Goal: Task Accomplishment & Management: Complete application form

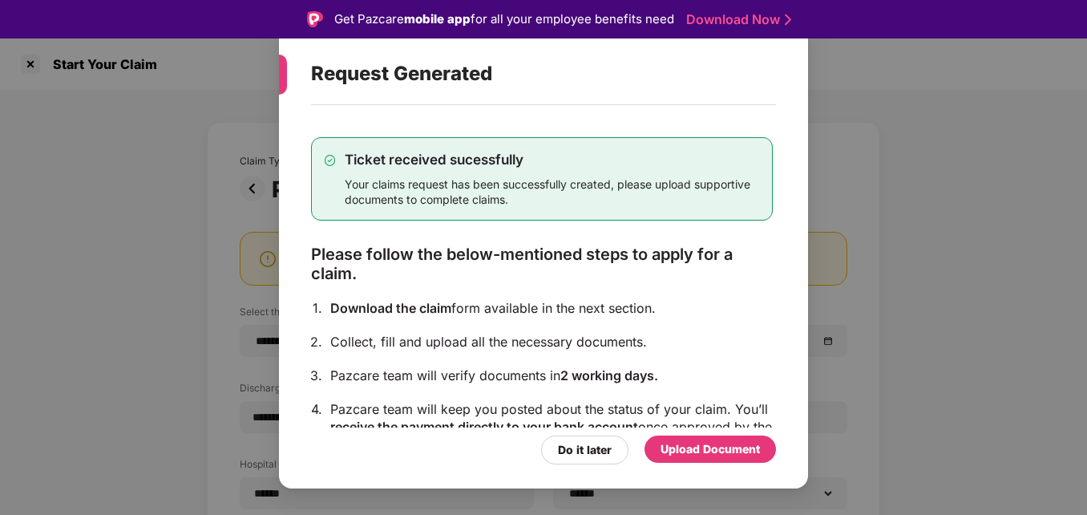
select select "**********"
select select "******"
select select "**********"
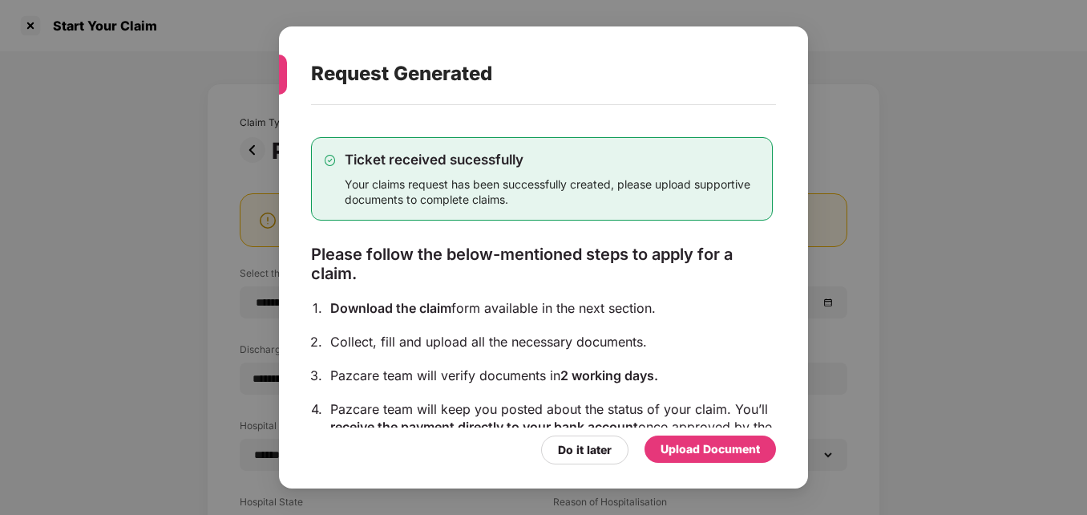
scroll to position [129, 0]
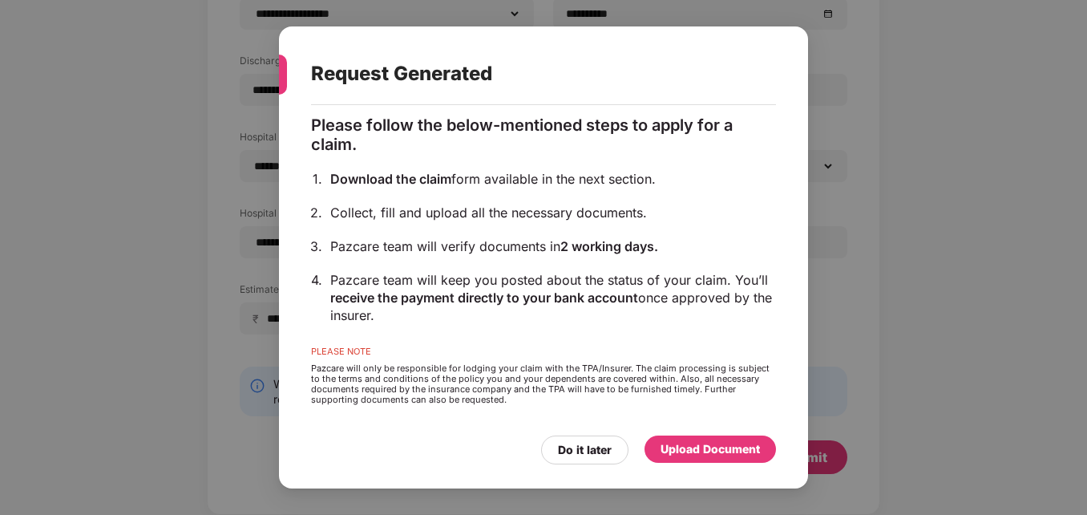
click at [695, 444] on div "Upload Document" at bounding box center [710, 449] width 99 height 18
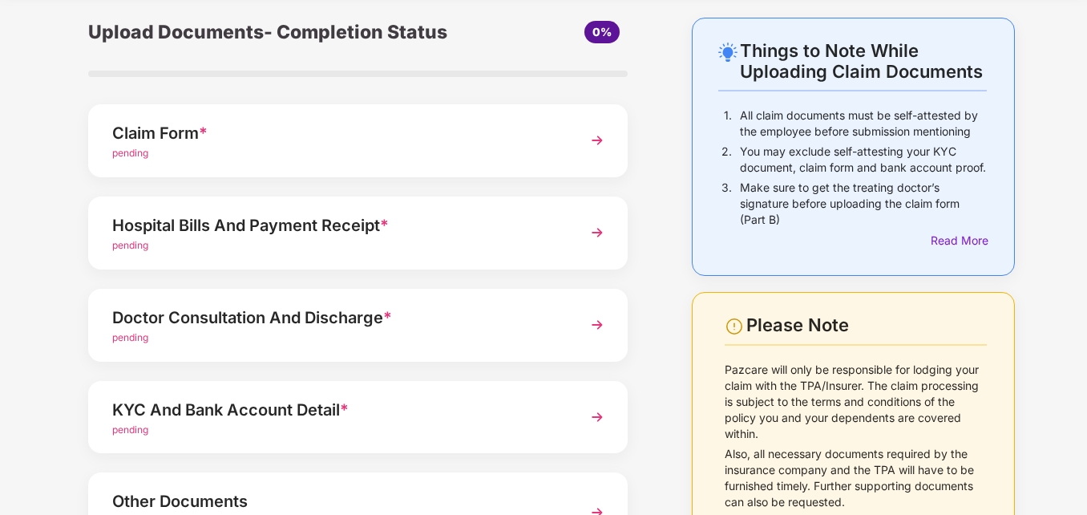
scroll to position [34, 0]
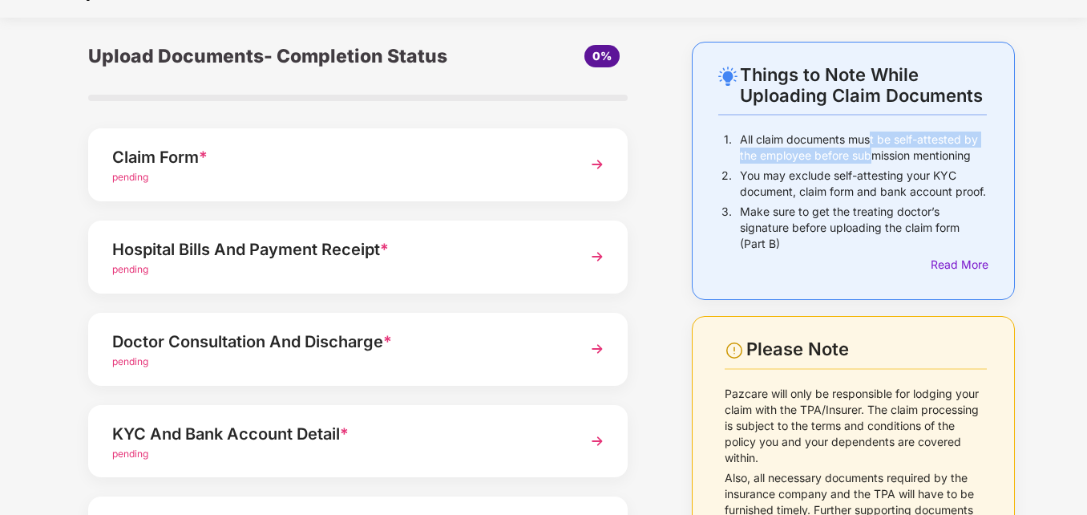
drag, startPoint x: 873, startPoint y: 140, endPoint x: 872, endPoint y: 165, distance: 25.7
click at [872, 165] on div "All claim documents must be self-attested by the employee before submission men…" at bounding box center [863, 150] width 247 height 36
drag, startPoint x: 872, startPoint y: 165, endPoint x: 869, endPoint y: 205, distance: 39.4
click at [869, 200] on p "You may exclude self-attesting your KYC document, claim form and bank account p…" at bounding box center [863, 184] width 247 height 32
drag, startPoint x: 808, startPoint y: 140, endPoint x: 811, endPoint y: 164, distance: 25.0
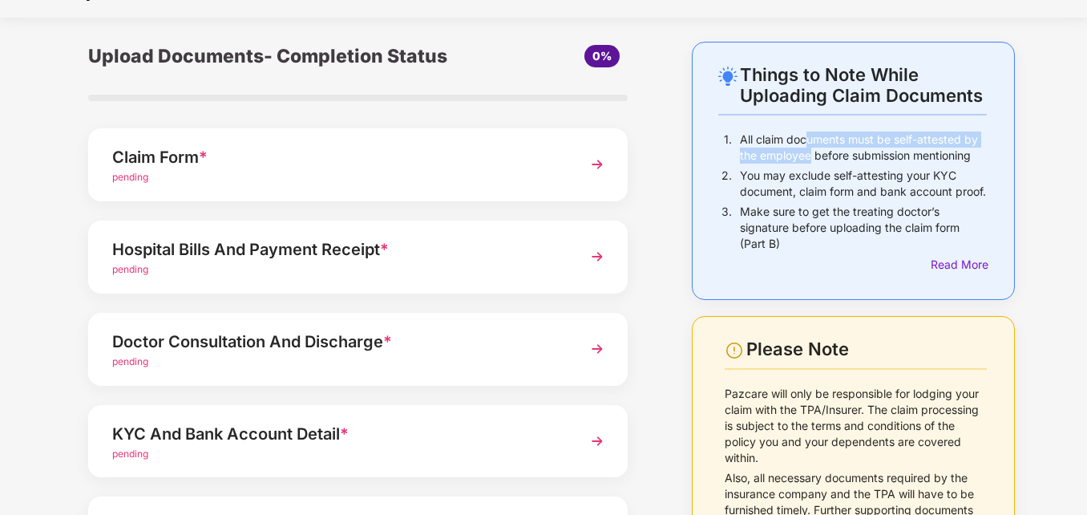
click at [811, 164] on div "All claim documents must be self-attested by the employee before submission men…" at bounding box center [863, 150] width 247 height 36
drag, startPoint x: 811, startPoint y: 164, endPoint x: 846, endPoint y: 207, distance: 55.2
click at [846, 200] on p "You may exclude self-attesting your KYC document, claim form and bank account p…" at bounding box center [863, 184] width 247 height 32
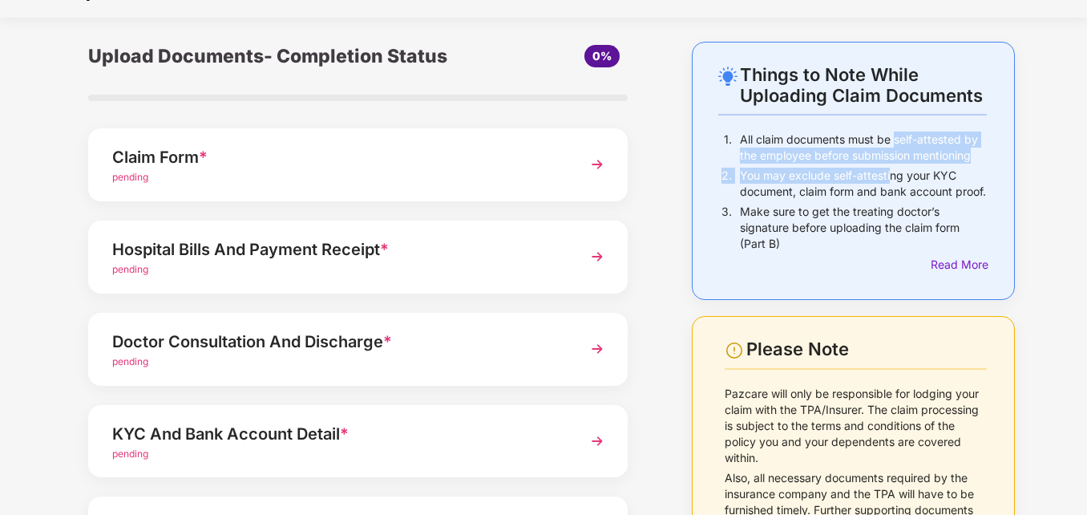
drag, startPoint x: 897, startPoint y: 138, endPoint x: 890, endPoint y: 172, distance: 35.2
click at [890, 172] on div "1. All claim documents must be self-attested by the employee before submission …" at bounding box center [853, 203] width 269 height 142
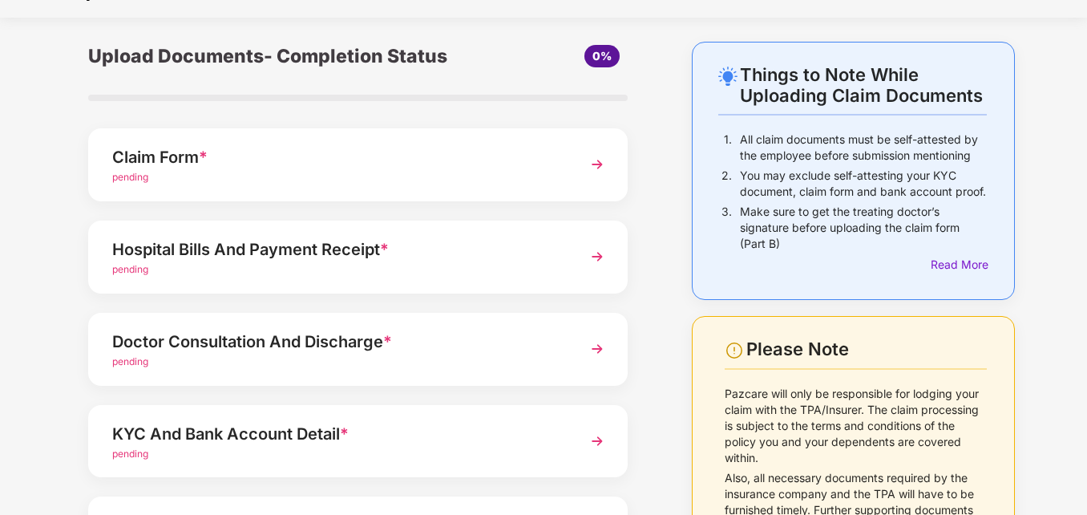
drag, startPoint x: 890, startPoint y: 172, endPoint x: 850, endPoint y: 224, distance: 65.1
click at [850, 224] on p "Make sure to get the treating doctor’s signature before uploading the claim for…" at bounding box center [863, 228] width 247 height 48
drag, startPoint x: 885, startPoint y: 139, endPoint x: 884, endPoint y: 160, distance: 21.7
click at [884, 160] on p "All claim documents must be self-attested by the employee before submission men…" at bounding box center [863, 148] width 247 height 32
drag, startPoint x: 884, startPoint y: 160, endPoint x: 843, endPoint y: 193, distance: 52.5
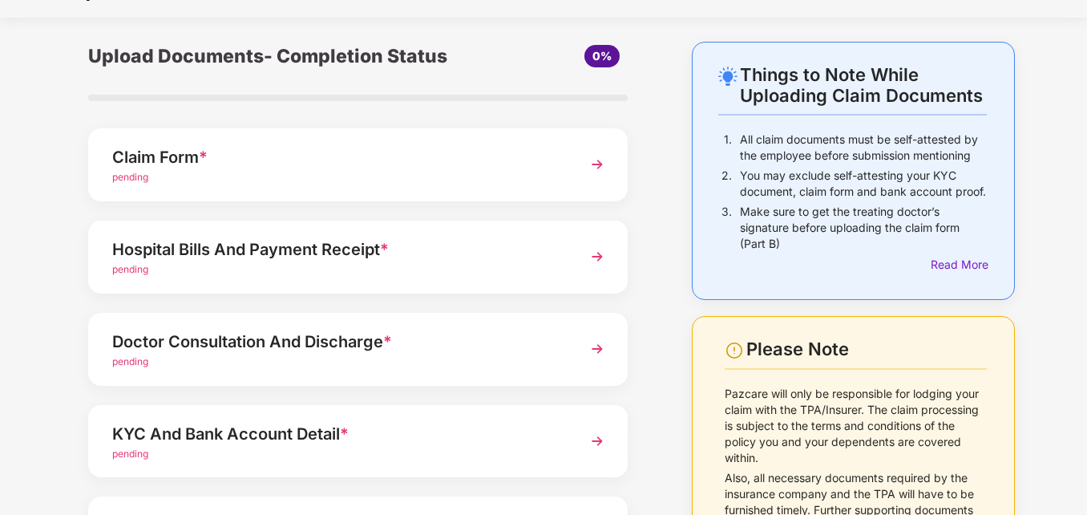
click at [843, 193] on p "You may exclude self-attesting your KYC document, claim form and bank account p…" at bounding box center [863, 184] width 247 height 32
drag, startPoint x: 873, startPoint y: 136, endPoint x: 872, endPoint y: 151, distance: 15.3
click at [872, 151] on p "All claim documents must be self-attested by the employee before submission men…" at bounding box center [863, 148] width 247 height 32
drag, startPoint x: 872, startPoint y: 151, endPoint x: 871, endPoint y: 174, distance: 23.3
click at [871, 174] on p "You may exclude self-attesting your KYC document, claim form and bank account p…" at bounding box center [863, 184] width 247 height 32
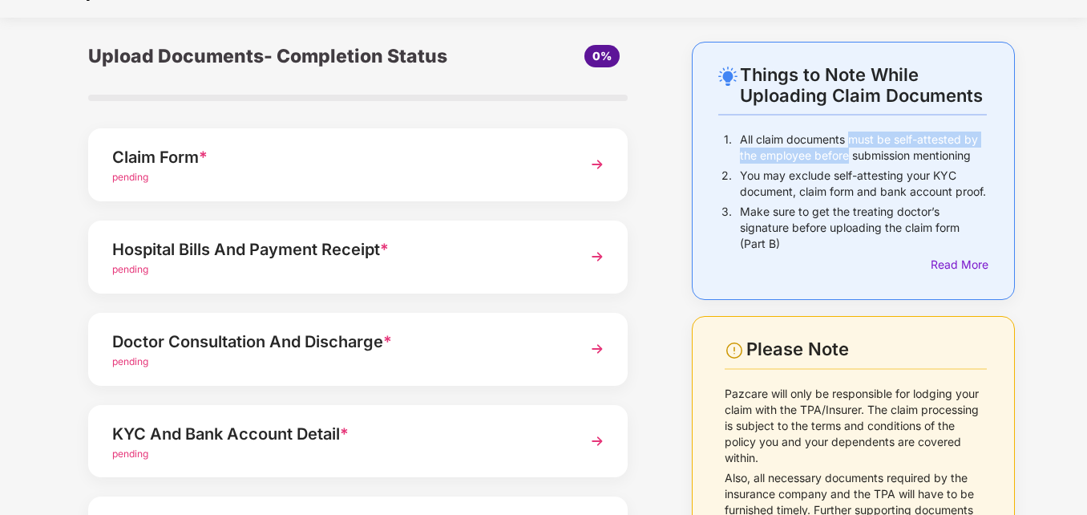
drag, startPoint x: 850, startPoint y: 143, endPoint x: 847, endPoint y: 156, distance: 14.0
click at [847, 156] on p "All claim documents must be self-attested by the employee before submission men…" at bounding box center [863, 148] width 247 height 32
drag, startPoint x: 847, startPoint y: 156, endPoint x: 873, endPoint y: 196, distance: 48.0
click at [873, 196] on p "You may exclude self-attesting your KYC document, claim form and bank account p…" at bounding box center [863, 184] width 247 height 32
drag, startPoint x: 792, startPoint y: 176, endPoint x: 906, endPoint y: 173, distance: 113.9
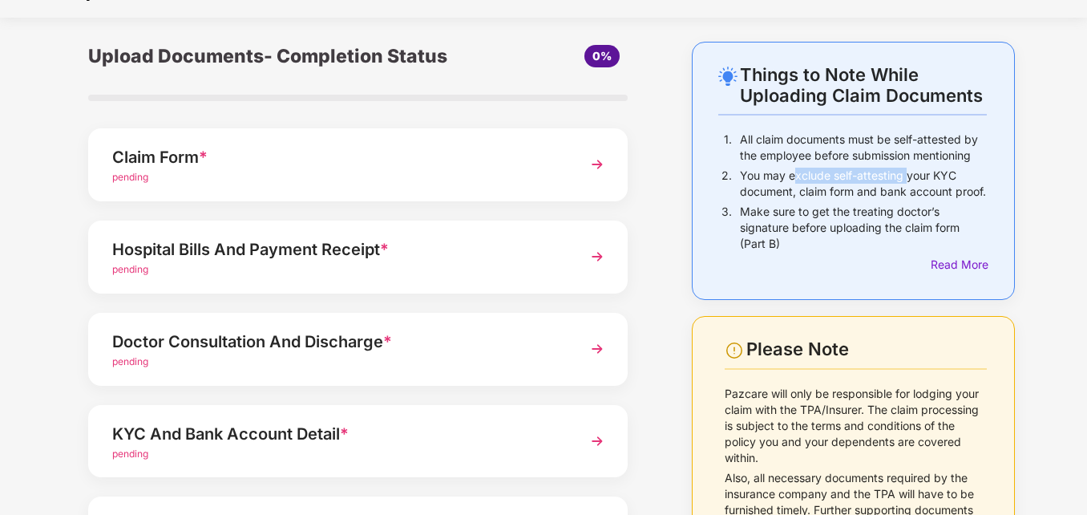
click at [906, 173] on p "You may exclude self-attesting your KYC document, claim form and bank account p…" at bounding box center [863, 184] width 247 height 32
drag, startPoint x: 906, startPoint y: 173, endPoint x: 889, endPoint y: 192, distance: 25.6
click at [889, 192] on p "You may exclude self-attesting your KYC document, claim form and bank account p…" at bounding box center [863, 184] width 247 height 32
drag, startPoint x: 905, startPoint y: 171, endPoint x: 903, endPoint y: 194, distance: 23.3
click at [903, 194] on p "You may exclude self-attesting your KYC document, claim form and bank account p…" at bounding box center [863, 184] width 247 height 32
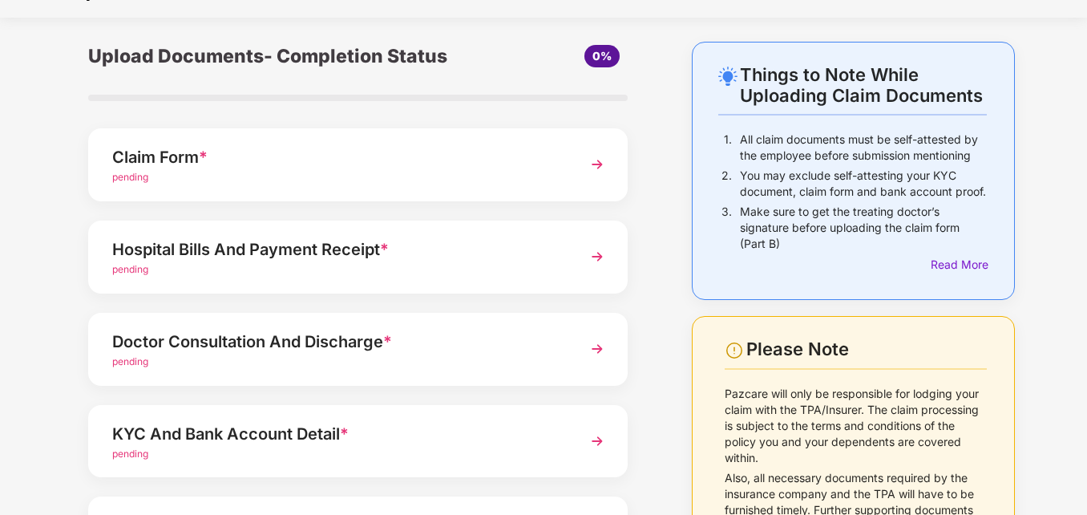
drag, startPoint x: 903, startPoint y: 194, endPoint x: 864, endPoint y: 217, distance: 45.3
click at [864, 204] on div "You may exclude self-attesting your KYC document, claim form and bank account p…" at bounding box center [863, 186] width 247 height 36
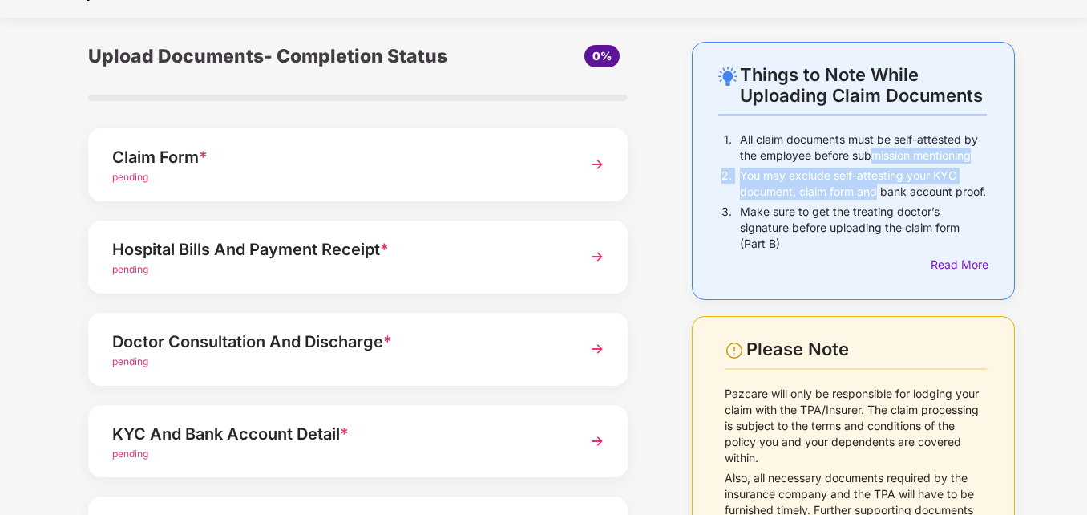
drag, startPoint x: 877, startPoint y: 172, endPoint x: 877, endPoint y: 198, distance: 26.5
click at [877, 198] on div "1. All claim documents must be self-attested by the employee before submission …" at bounding box center [853, 203] width 269 height 142
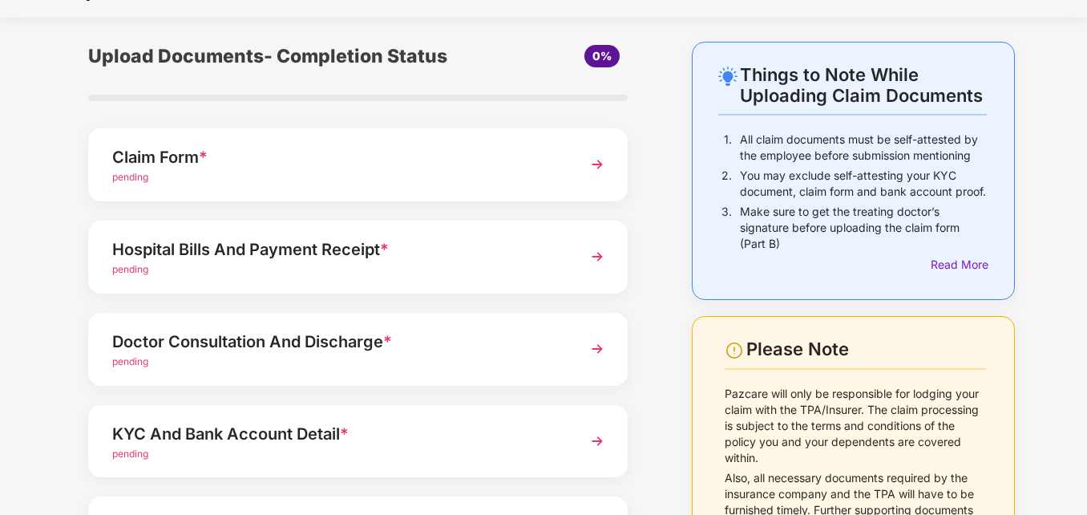
drag, startPoint x: 877, startPoint y: 198, endPoint x: 843, endPoint y: 221, distance: 40.5
click at [843, 221] on p "Make sure to get the treating doctor’s signature before uploading the claim for…" at bounding box center [863, 228] width 247 height 48
drag, startPoint x: 852, startPoint y: 177, endPoint x: 852, endPoint y: 189, distance: 12.0
click at [852, 189] on p "You may exclude self-attesting your KYC document, claim form and bank account p…" at bounding box center [863, 184] width 247 height 32
drag, startPoint x: 852, startPoint y: 189, endPoint x: 820, endPoint y: 168, distance: 37.6
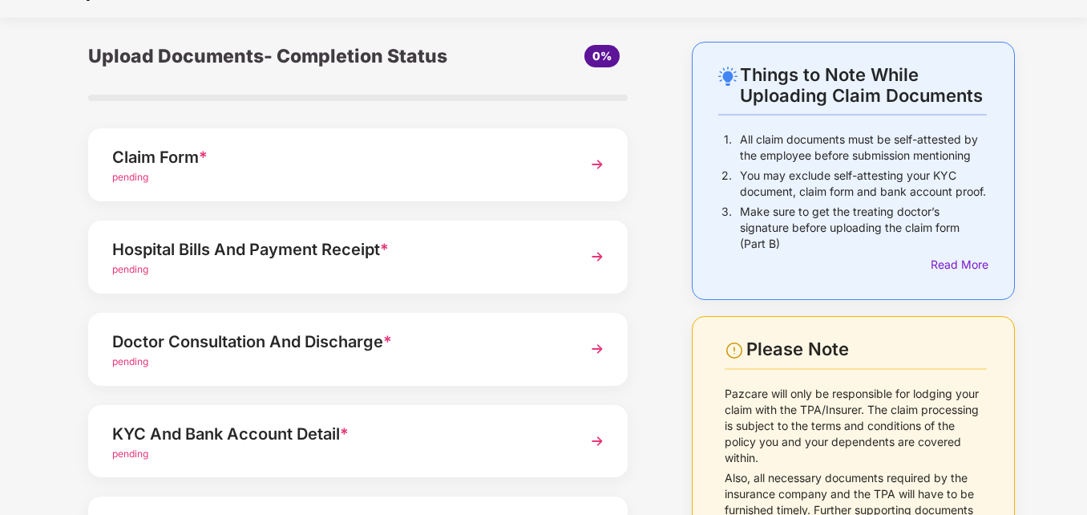
click at [820, 168] on p "You may exclude self-attesting your KYC document, claim form and bank account p…" at bounding box center [863, 184] width 247 height 32
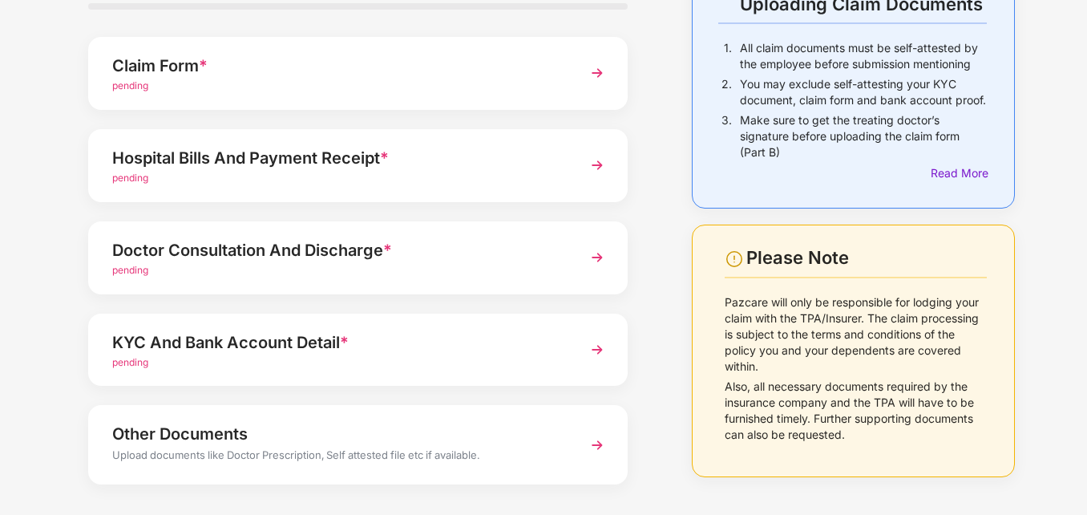
scroll to position [194, 0]
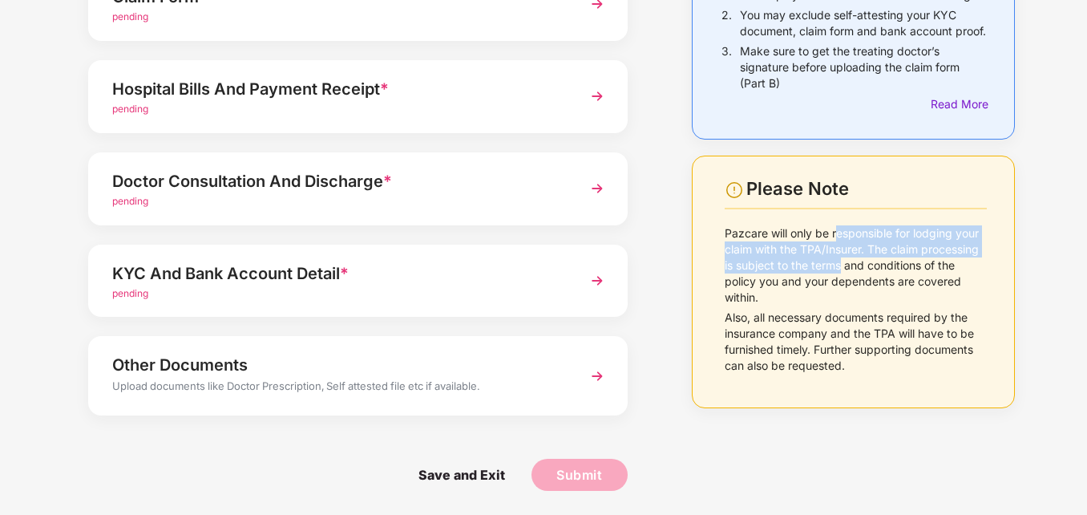
drag, startPoint x: 840, startPoint y: 248, endPoint x: 840, endPoint y: 281, distance: 32.9
click at [840, 281] on p "Pazcare will only be responsible for lodging your claim with the TPA/Insurer. T…" at bounding box center [856, 265] width 263 height 80
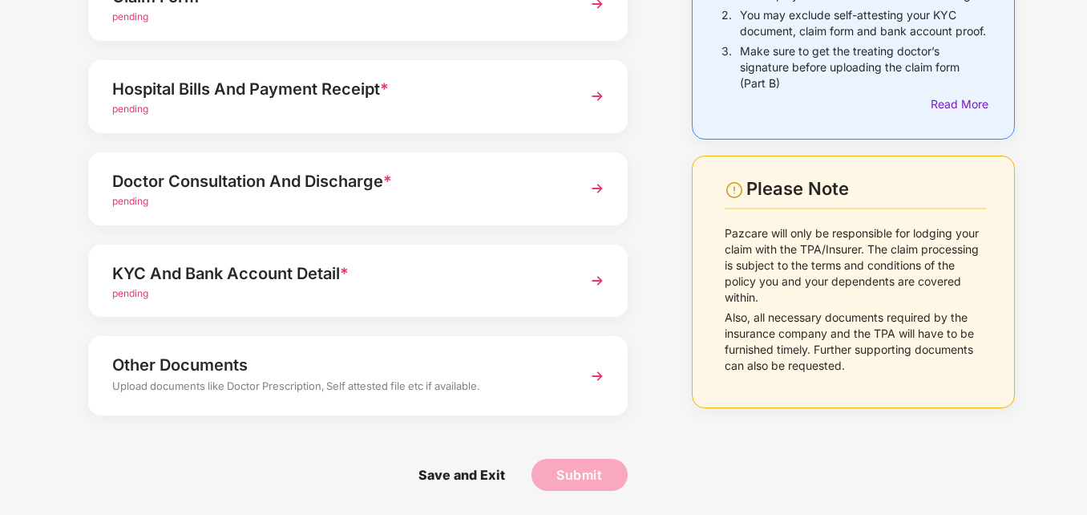
drag, startPoint x: 840, startPoint y: 281, endPoint x: 819, endPoint y: 325, distance: 49.1
click at [819, 310] on div "Pazcare will only be responsible for lodging your claim with the TPA/Insurer. T…" at bounding box center [856, 267] width 263 height 84
drag, startPoint x: 836, startPoint y: 238, endPoint x: 836, endPoint y: 267, distance: 28.9
click at [836, 267] on div "Please Note Pazcare will only be responsible for lodging your claim with the TP…" at bounding box center [856, 278] width 263 height 200
drag, startPoint x: 836, startPoint y: 267, endPoint x: 831, endPoint y: 310, distance: 42.8
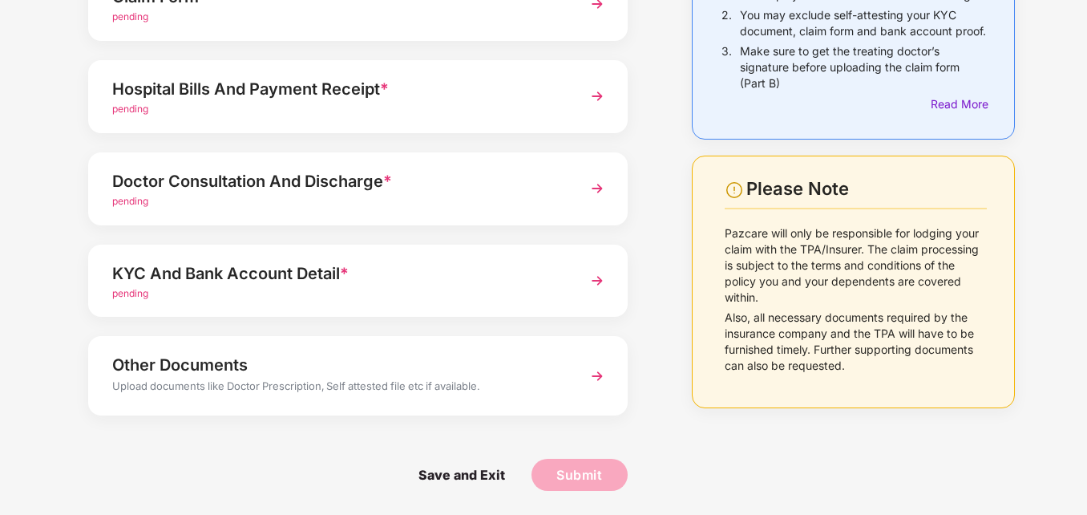
click at [831, 306] on p "Pazcare will only be responsible for lodging your claim with the TPA/Insurer. T…" at bounding box center [856, 265] width 263 height 80
drag, startPoint x: 855, startPoint y: 250, endPoint x: 853, endPoint y: 273, distance: 22.5
click at [853, 273] on p "Pazcare will only be responsible for lodging your claim with the TPA/Insurer. T…" at bounding box center [856, 265] width 263 height 80
drag, startPoint x: 853, startPoint y: 273, endPoint x: 879, endPoint y: 283, distance: 27.7
click at [879, 283] on p "Pazcare will only be responsible for lodging your claim with the TPA/Insurer. T…" at bounding box center [856, 265] width 263 height 80
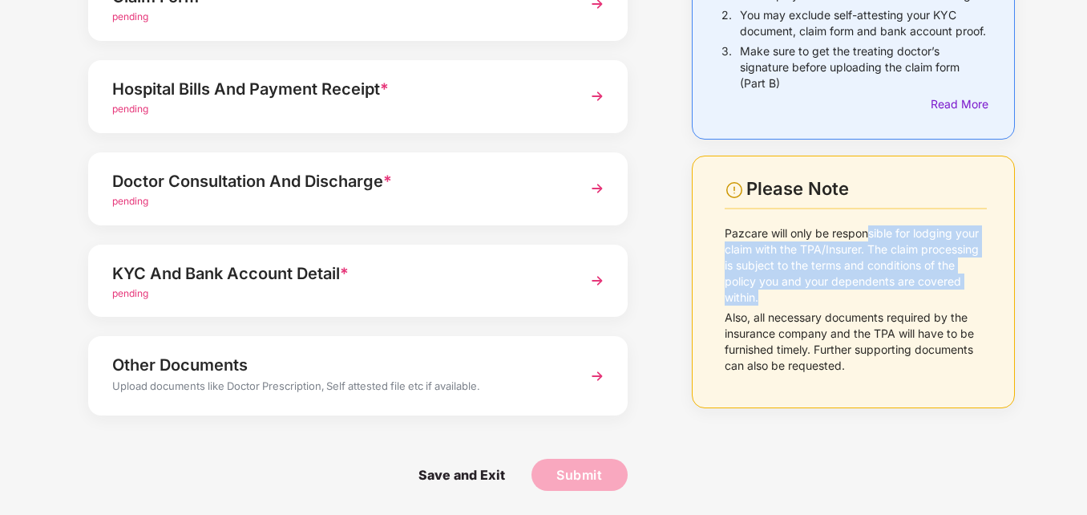
drag, startPoint x: 865, startPoint y: 269, endPoint x: 855, endPoint y: 312, distance: 44.5
click at [855, 306] on p "Pazcare will only be responsible for lodging your claim with the TPA/Insurer. T…" at bounding box center [856, 265] width 263 height 80
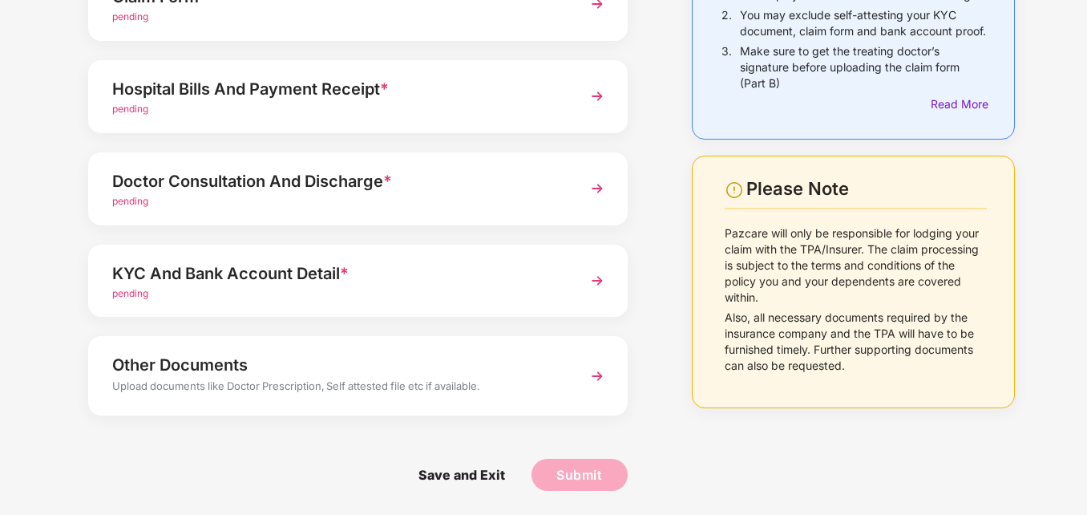
drag, startPoint x: 855, startPoint y: 312, endPoint x: 842, endPoint y: 342, distance: 32.3
click at [842, 342] on p "Also, all necessary documents required by the insurance company and the TPA wil…" at bounding box center [856, 342] width 263 height 64
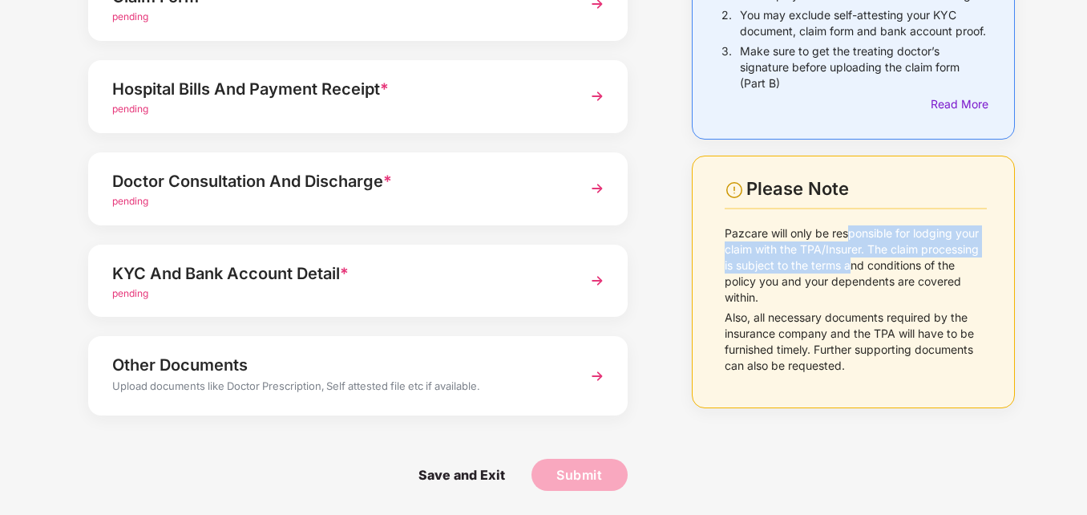
drag, startPoint x: 850, startPoint y: 244, endPoint x: 848, endPoint y: 279, distance: 35.4
click at [848, 279] on p "Pazcare will only be responsible for lodging your claim with the TPA/Insurer. T…" at bounding box center [856, 265] width 263 height 80
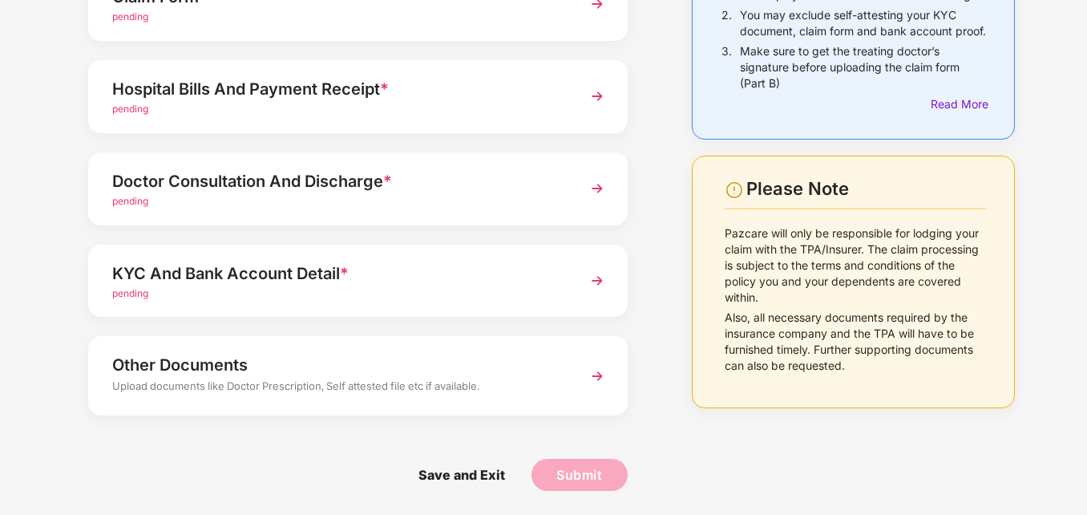
drag, startPoint x: 848, startPoint y: 279, endPoint x: 844, endPoint y: 326, distance: 46.7
click at [844, 326] on p "Also, all necessary documents required by the insurance company and the TPA wil…" at bounding box center [856, 342] width 263 height 64
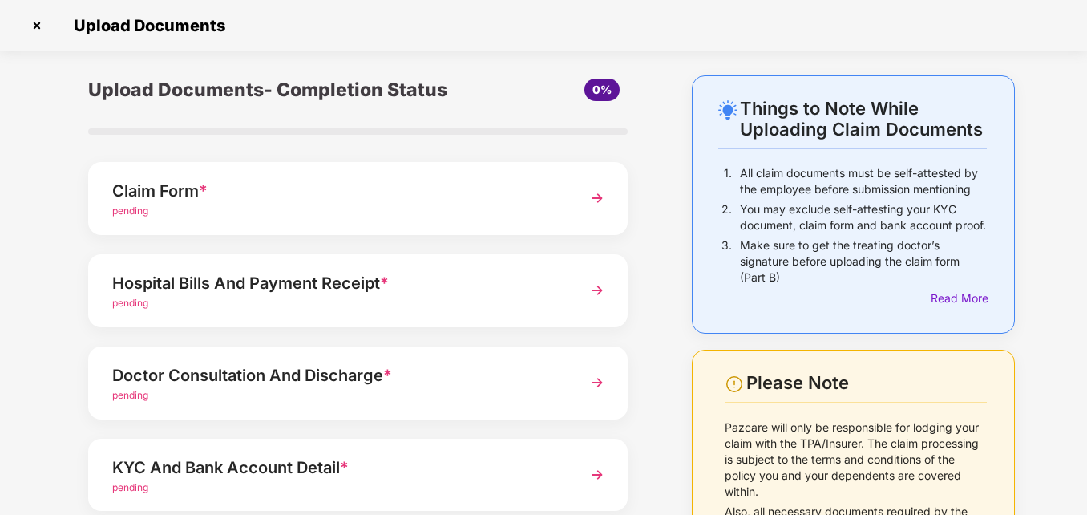
scroll to position [80, 0]
